Goal: Task Accomplishment & Management: Complete application form

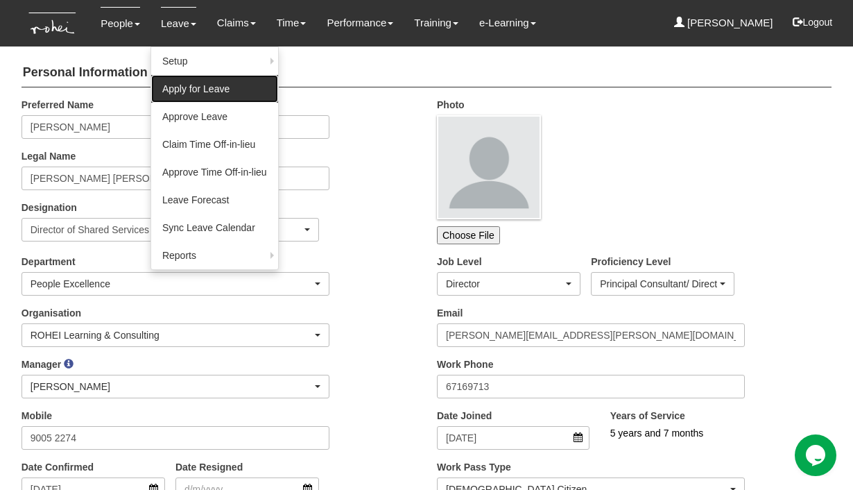
click at [178, 92] on link "Apply for Leave" at bounding box center [214, 89] width 127 height 28
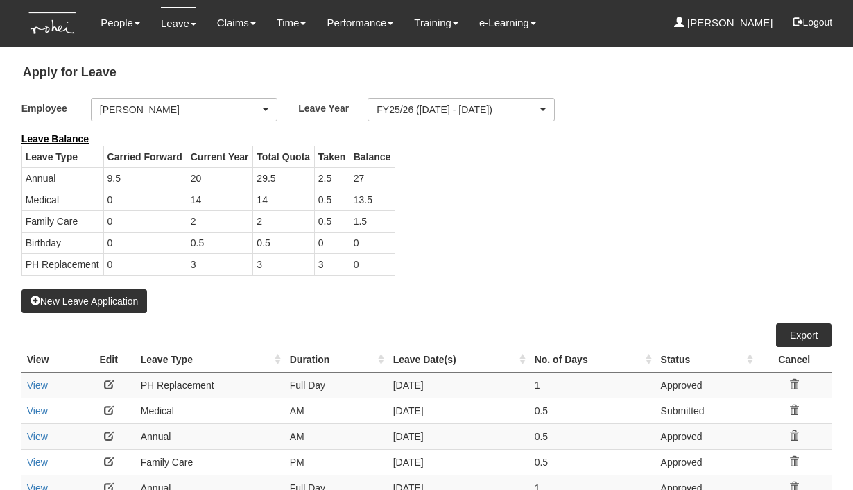
select select "50"
click at [113, 295] on button "New Leave Application" at bounding box center [85, 301] width 126 height 24
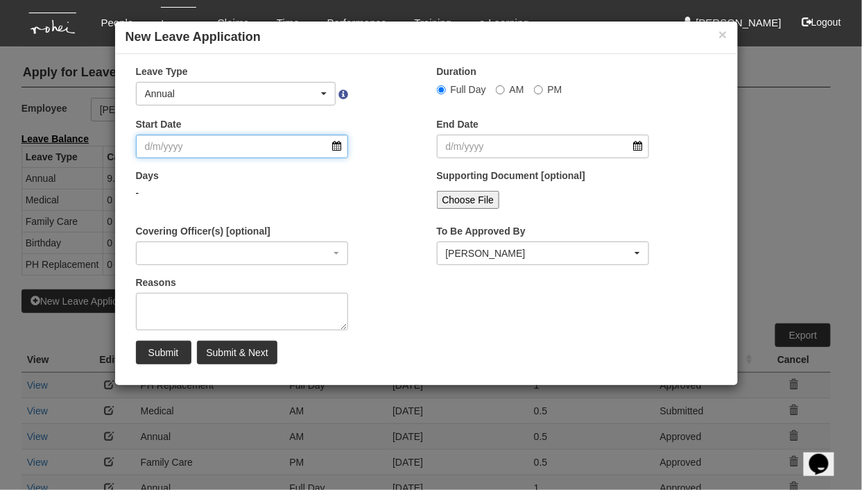
click at [334, 150] on input "Start Date" at bounding box center [242, 147] width 213 height 24
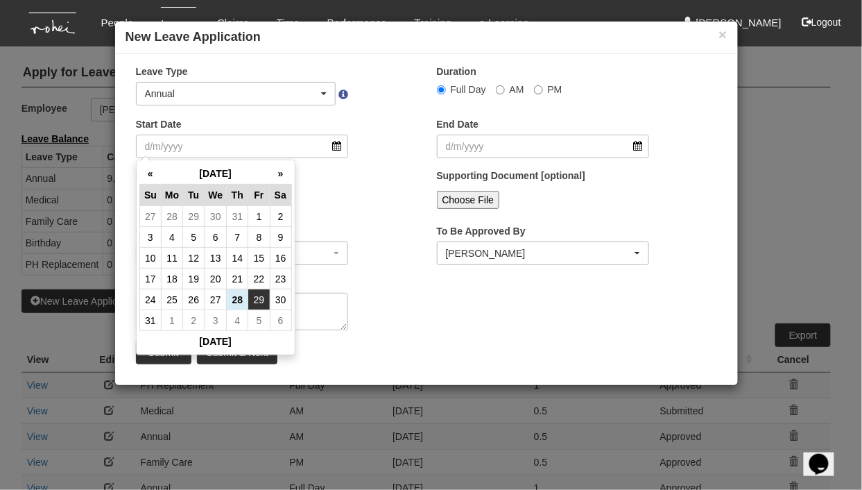
click at [259, 296] on td "29" at bounding box center [259, 299] width 22 height 21
type input "[DATE]"
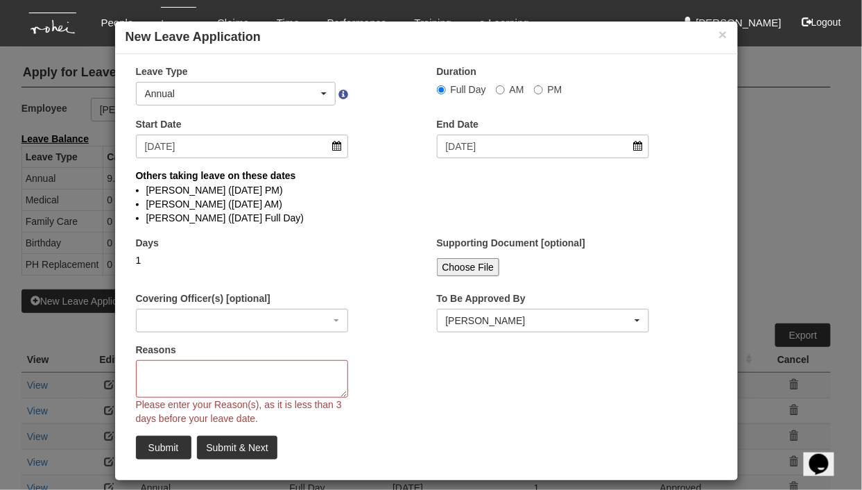
select select
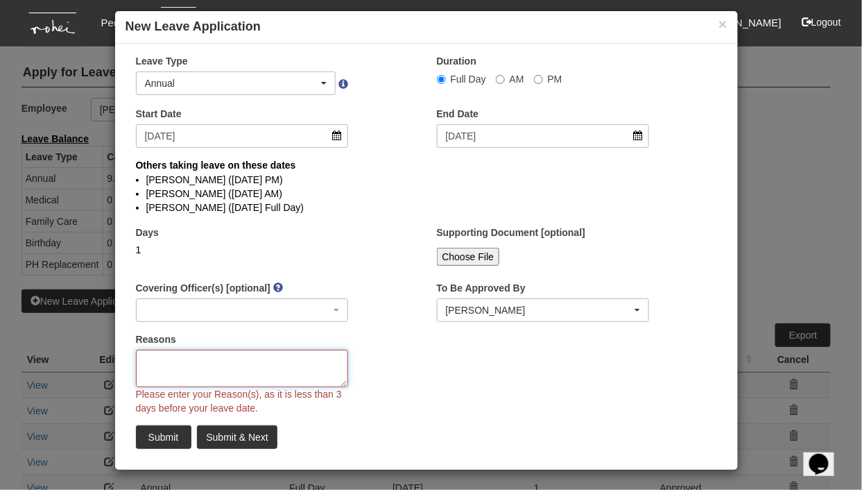
click at [154, 358] on textarea "Reasons" at bounding box center [242, 368] width 213 height 37
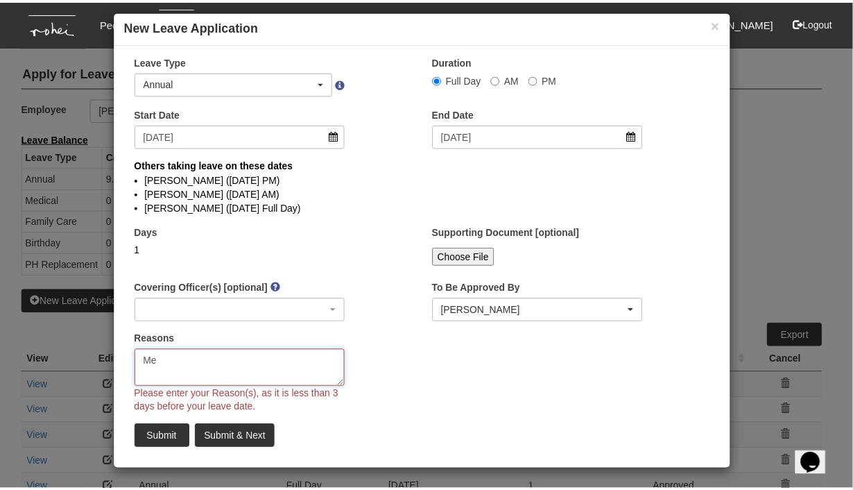
scroll to position [0, 0]
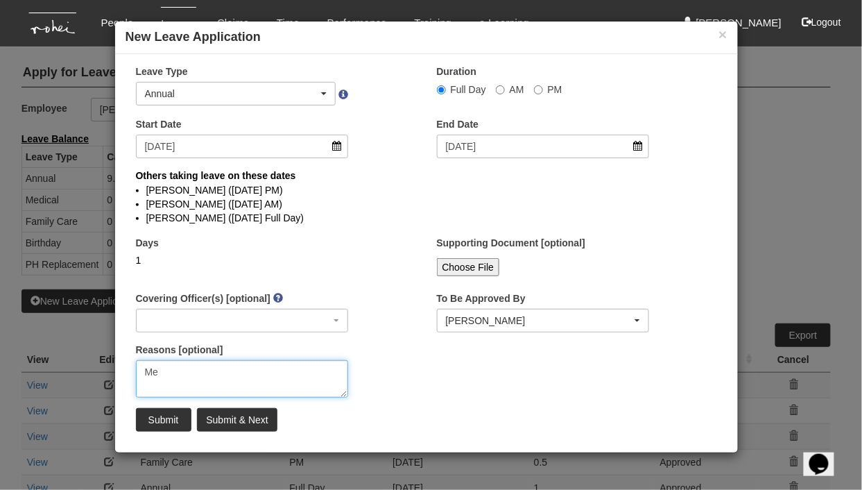
type textarea "M"
type textarea "Medical appointment"
click at [538, 200] on li "[PERSON_NAME] ([DATE] AM)" at bounding box center [426, 204] width 560 height 14
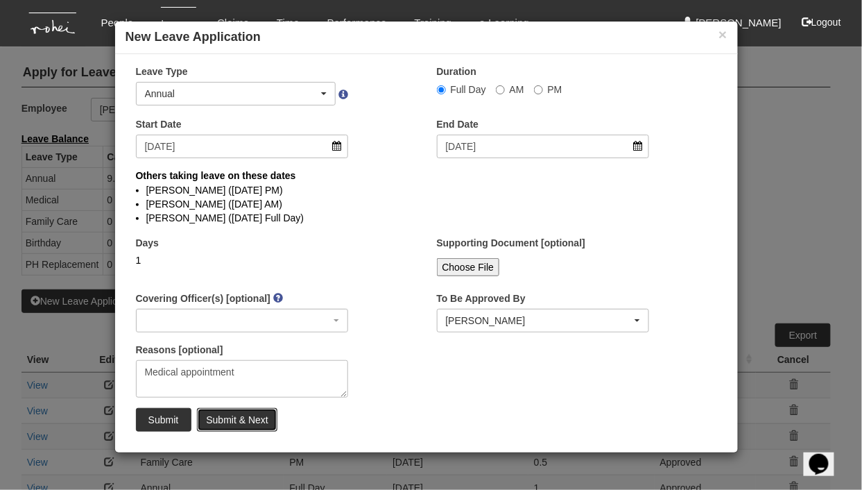
click at [237, 418] on input "Submit & Next" at bounding box center [237, 420] width 80 height 24
select select
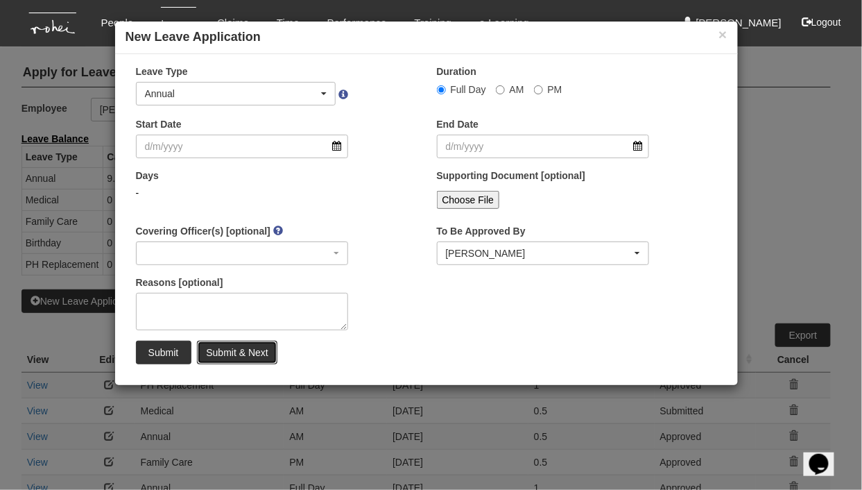
select select "50"
click at [725, 35] on button "×" at bounding box center [723, 34] width 8 height 15
